Goal: Share content

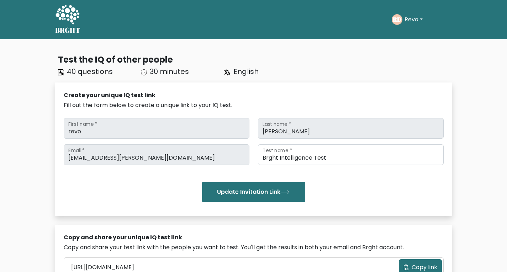
click at [36, 100] on div "Test the IQ of other people 40 questions 30 minutes English Create your unique …" at bounding box center [253, 241] width 507 height 404
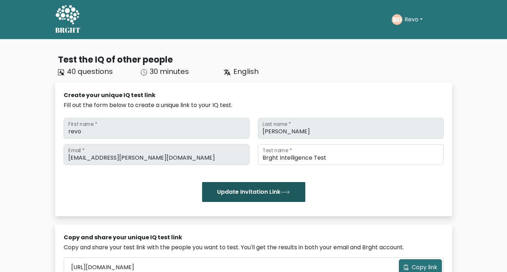
click at [241, 196] on button "Update Invitation Link" at bounding box center [253, 192] width 103 height 20
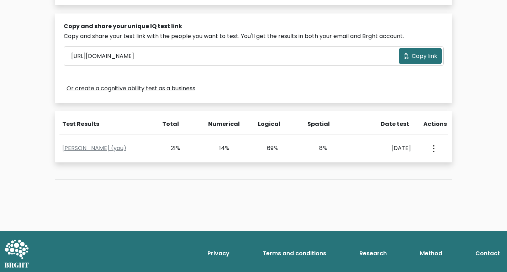
scroll to position [214, 0]
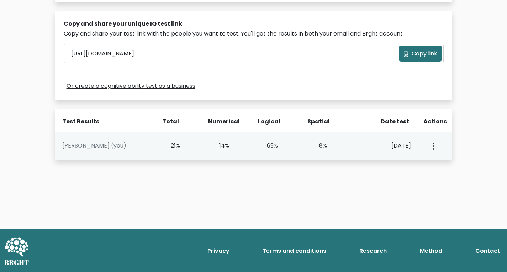
click at [435, 144] on button "button" at bounding box center [433, 146] width 6 height 22
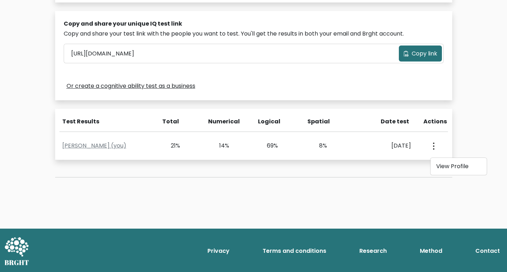
click at [306, 184] on div "Test the IQ of other people 40 questions 30 minutes English Create your unique …" at bounding box center [254, 14] width 406 height 361
